Goal: Transaction & Acquisition: Purchase product/service

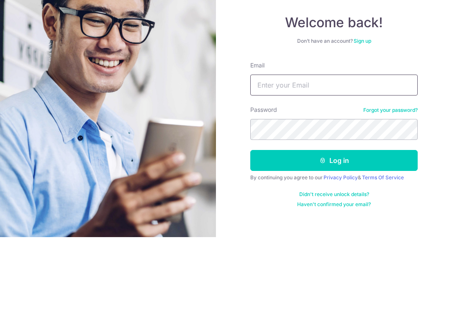
type input "jhchoo87@gmail.com"
click at [334, 223] on button "Log in" at bounding box center [333, 233] width 167 height 21
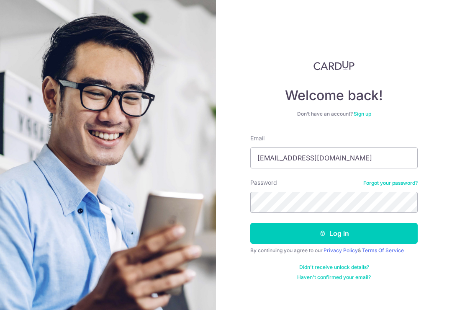
click at [336, 223] on button "Log in" at bounding box center [333, 233] width 167 height 21
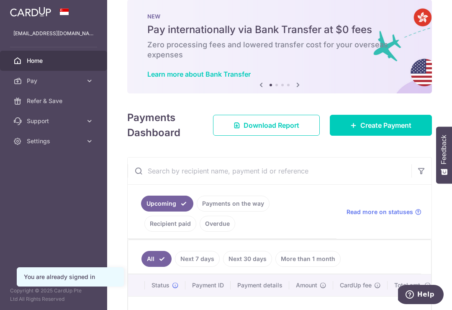
scroll to position [15, 0]
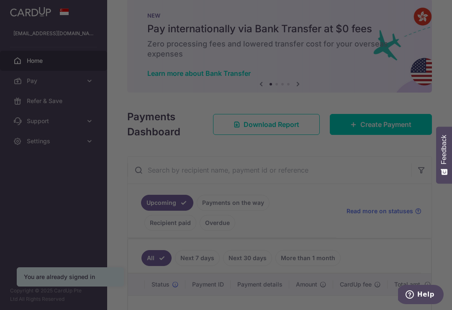
click at [388, 155] on div at bounding box center [228, 156] width 457 height 313
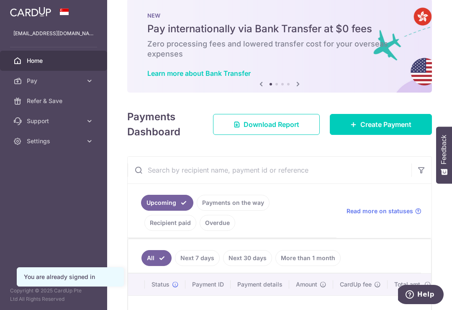
click at [392, 129] on span "Create Payment" at bounding box center [385, 124] width 51 height 10
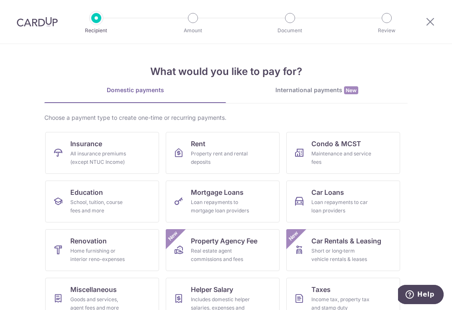
click at [115, 200] on div "School, tuition, course fees and more" at bounding box center [100, 206] width 60 height 17
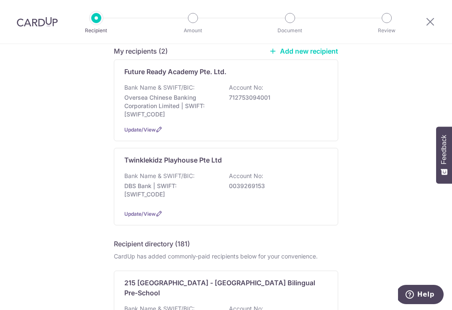
scroll to position [75, 0]
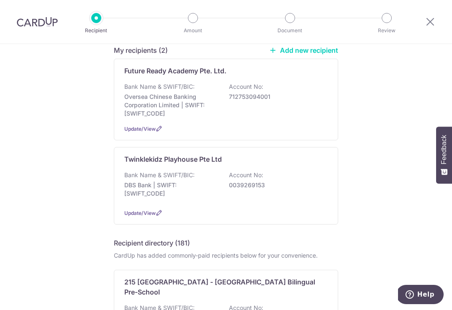
click at [240, 91] on p "Account No:" at bounding box center [246, 86] width 34 height 8
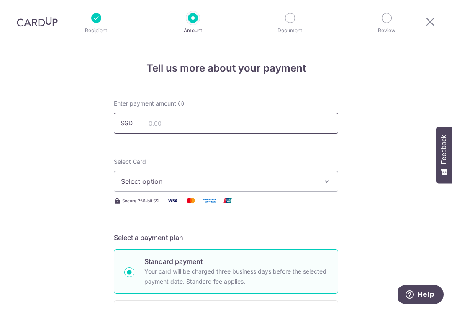
click at [226, 121] on input "text" at bounding box center [226, 123] width 224 height 21
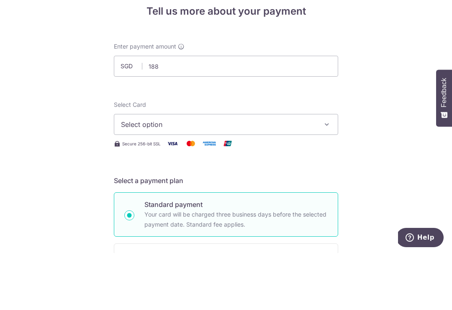
type input "188.00"
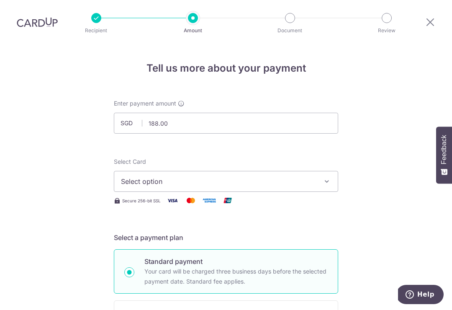
click at [240, 176] on span "Select option" at bounding box center [218, 181] width 195 height 10
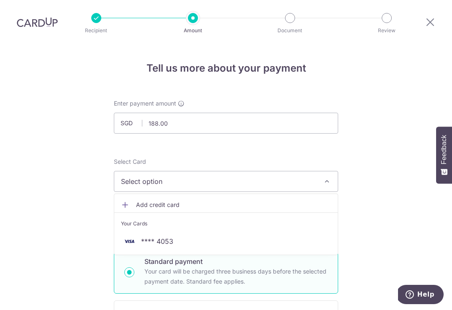
click at [177, 236] on span "**** 4053" at bounding box center [226, 241] width 210 height 10
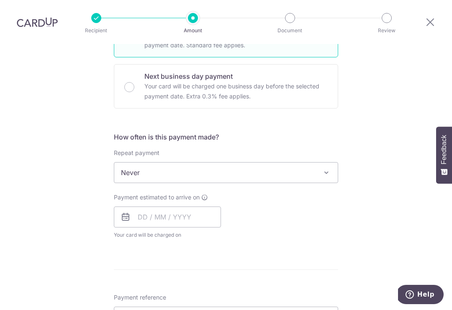
scroll to position [240, 0]
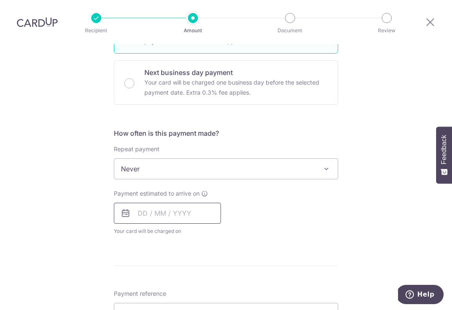
click at [201, 203] on input "text" at bounding box center [167, 213] width 107 height 21
click at [147, 282] on link "8" at bounding box center [147, 288] width 13 height 13
type input "[DATE]"
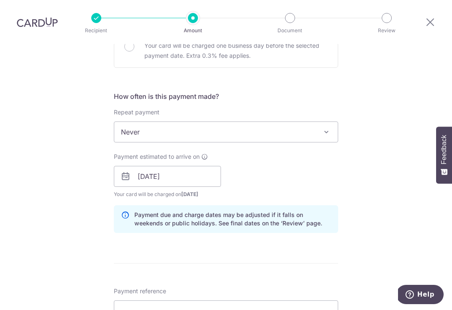
scroll to position [279, 0]
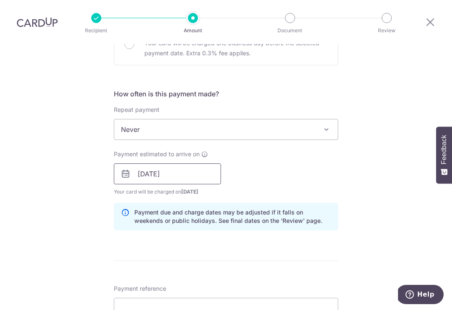
click at [181, 163] on input "[DATE]" at bounding box center [167, 173] width 107 height 21
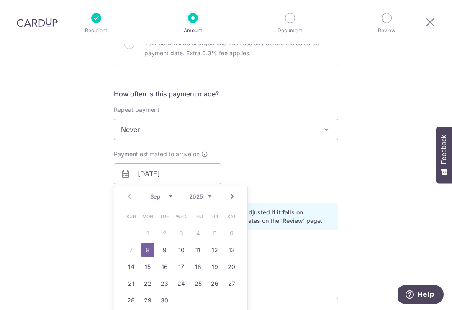
click at [147, 243] on link "8" at bounding box center [147, 249] width 13 height 13
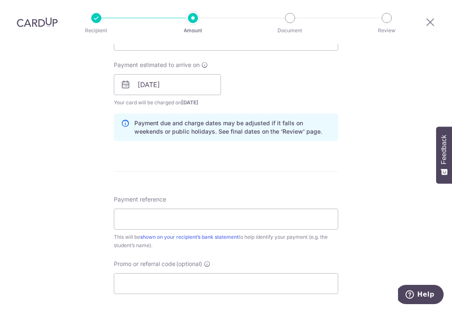
scroll to position [417, 0]
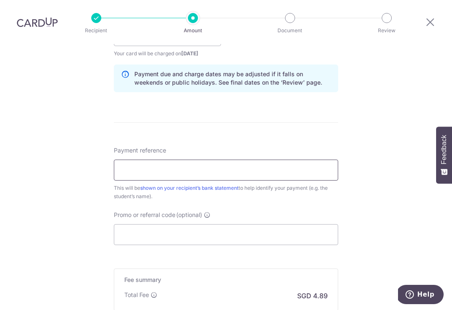
click at [264, 162] on input "Payment reference" at bounding box center [226, 169] width 224 height 21
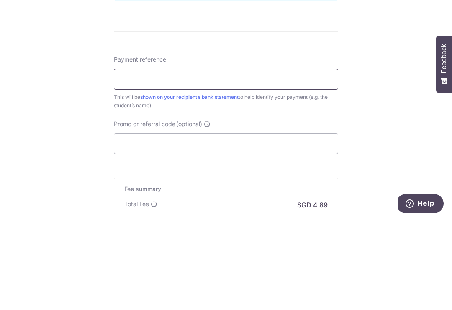
click at [174, 159] on input "Payment reference" at bounding box center [226, 169] width 224 height 21
paste input "FRA2025.7009"
click at [154, 159] on input "FRA2025.7009" at bounding box center [226, 169] width 224 height 21
click at [286, 159] on input "FRA20257009" at bounding box center [226, 169] width 224 height 21
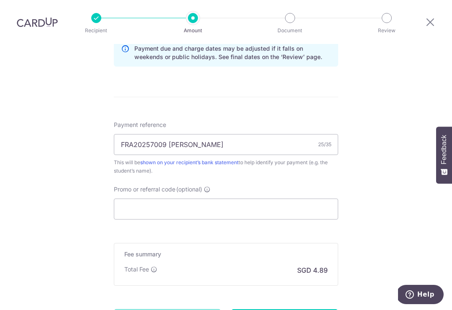
scroll to position [444, 0]
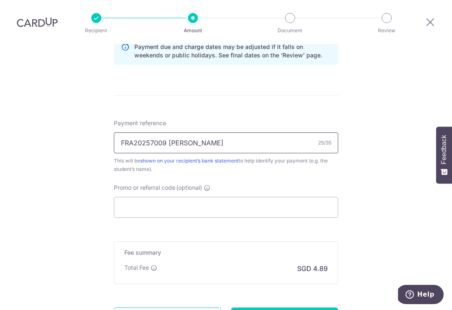
type input "FRA20257009 [PERSON_NAME]"
click at [301, 200] on input "Promo or referral code (optional)" at bounding box center [226, 207] width 224 height 21
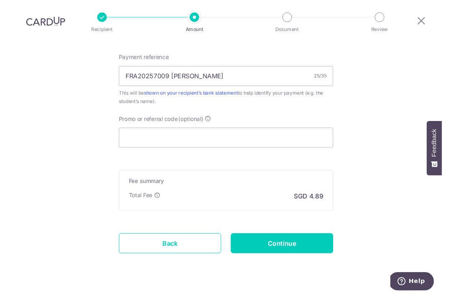
scroll to position [27, 0]
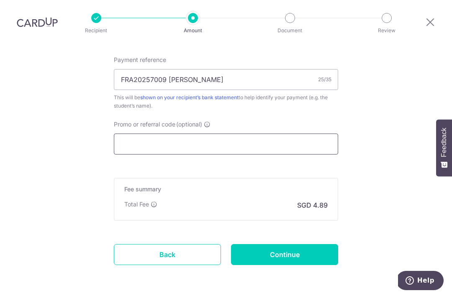
click at [235, 133] on input "Promo or referral code (optional)" at bounding box center [226, 143] width 224 height 21
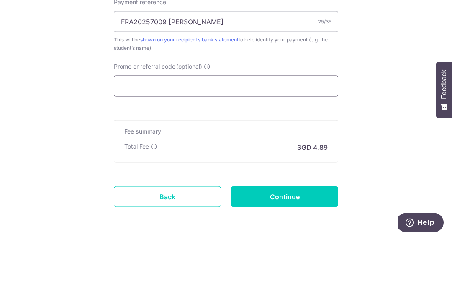
click at [156, 133] on input "Promo or referral code (optional)" at bounding box center [226, 143] width 224 height 21
paste input "OFF225"
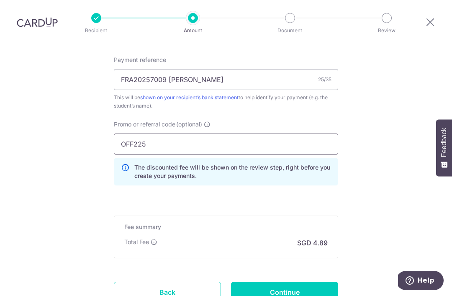
type input "OFF225"
click at [298, 282] on input "Continue" at bounding box center [284, 292] width 107 height 21
type input "Create Schedule"
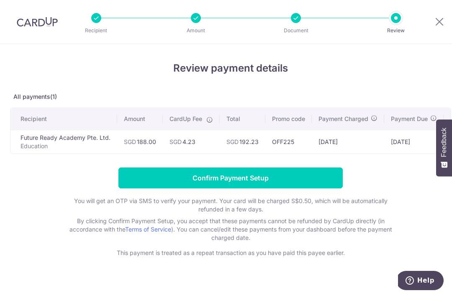
click at [287, 175] on input "Confirm Payment Setup" at bounding box center [230, 177] width 224 height 21
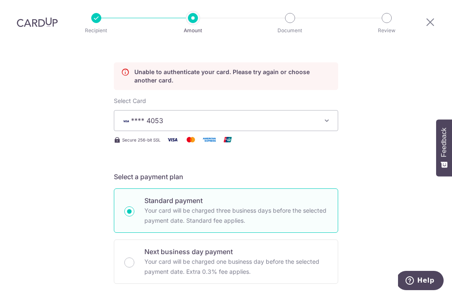
scroll to position [97, 0]
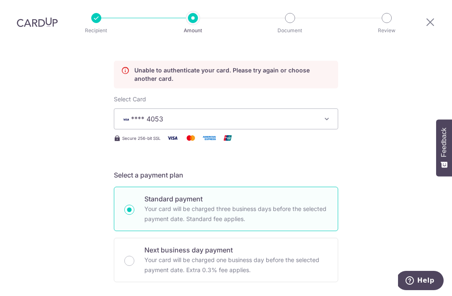
click at [328, 115] on icon "button" at bounding box center [327, 119] width 8 height 8
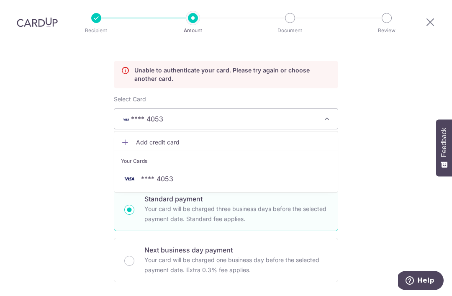
click at [180, 174] on span "**** 4053" at bounding box center [226, 179] width 210 height 10
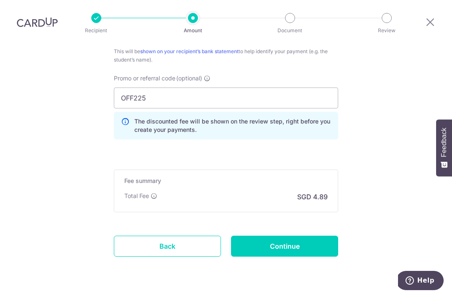
scroll to position [588, 0]
click at [307, 236] on input "Continue" at bounding box center [284, 246] width 107 height 21
type input "Update Schedule"
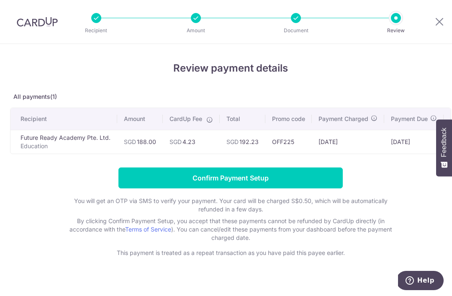
click at [319, 177] on input "Confirm Payment Setup" at bounding box center [230, 177] width 224 height 21
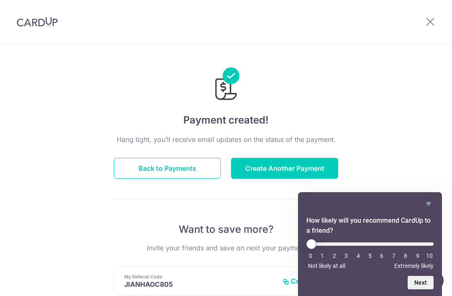
click at [191, 171] on button "Back to Payments" at bounding box center [167, 168] width 107 height 21
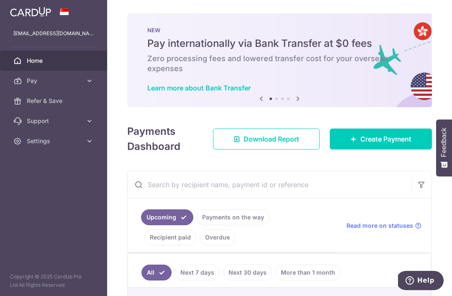
click at [0, 0] on icon "button" at bounding box center [0, 0] width 0 height 0
click at [57, 138] on span "Settings" at bounding box center [54, 141] width 55 height 8
click at [53, 181] on span "Logout" at bounding box center [54, 181] width 55 height 8
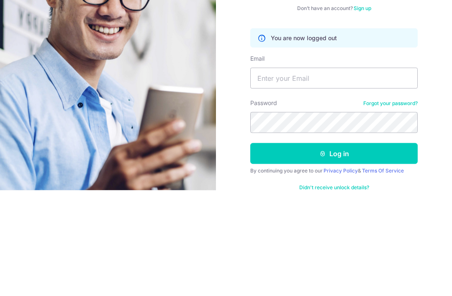
scroll to position [106, 0]
